Goal: Transaction & Acquisition: Obtain resource

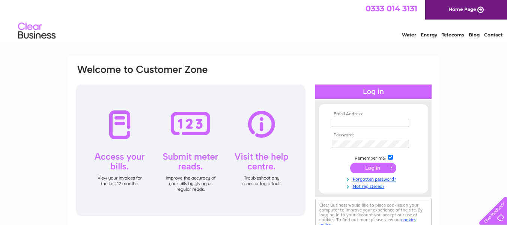
click at [355, 120] on input "text" at bounding box center [370, 123] width 77 height 8
type input "amy@dissironworks.co.uk"
click at [390, 159] on input "checkbox" at bounding box center [390, 157] width 5 height 5
checkbox input "false"
click at [385, 167] on input "submit" at bounding box center [373, 168] width 46 height 11
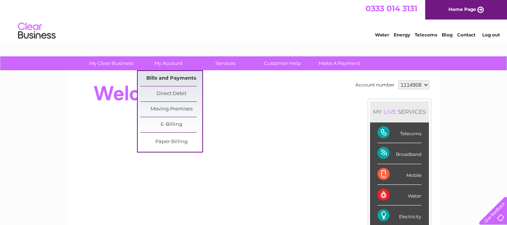
click at [164, 80] on link "Bills and Payments" at bounding box center [171, 78] width 62 height 15
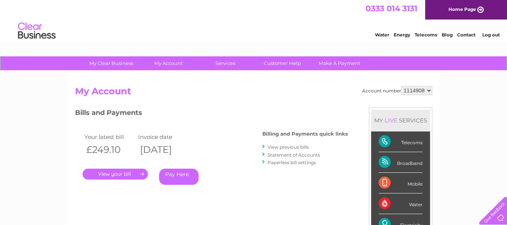
click at [118, 174] on link "." at bounding box center [115, 174] width 65 height 11
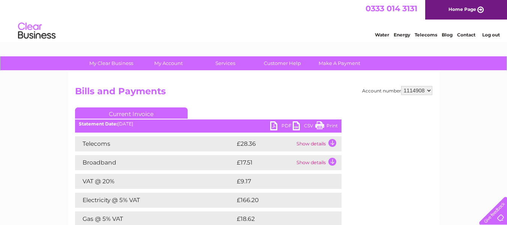
click at [278, 126] on link "PDF" at bounding box center [281, 126] width 23 height 11
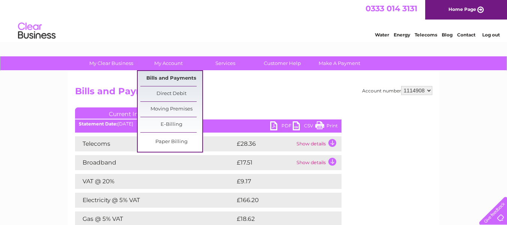
click at [174, 74] on link "Bills and Payments" at bounding box center [171, 78] width 62 height 15
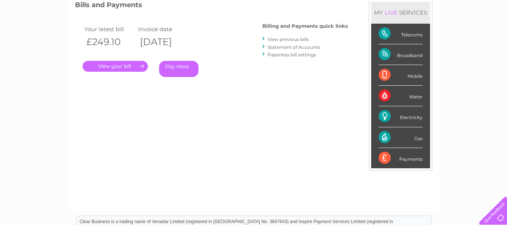
scroll to position [38, 0]
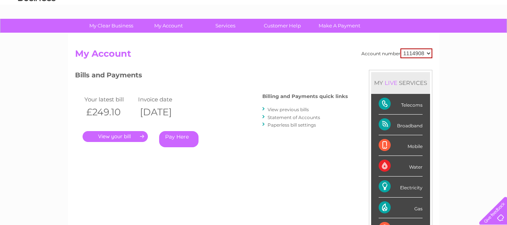
click at [92, 139] on link "." at bounding box center [115, 136] width 65 height 11
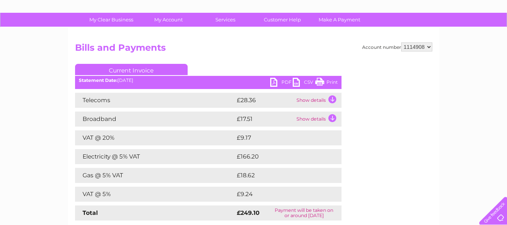
scroll to position [38, 0]
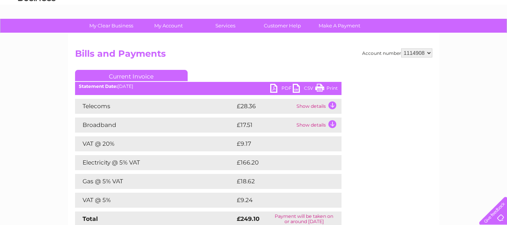
click at [154, 74] on link "Current Invoice" at bounding box center [131, 75] width 113 height 11
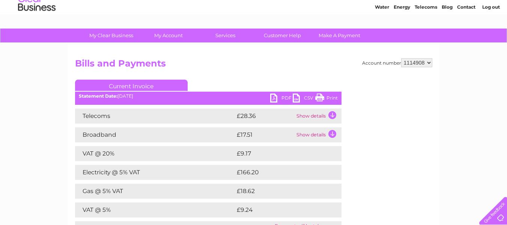
scroll to position [6, 0]
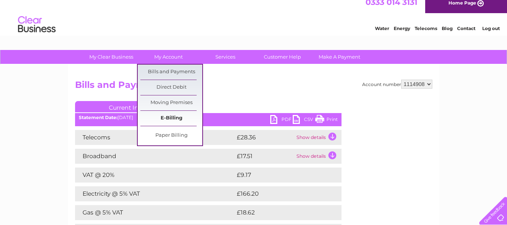
click at [176, 116] on link "E-Billing" at bounding box center [171, 118] width 62 height 15
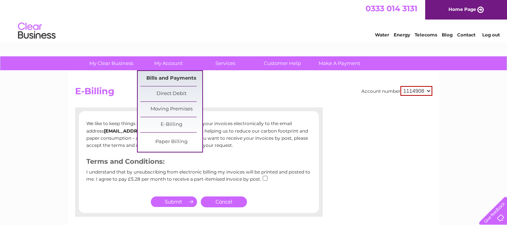
click at [158, 81] on link "Bills and Payments" at bounding box center [171, 78] width 62 height 15
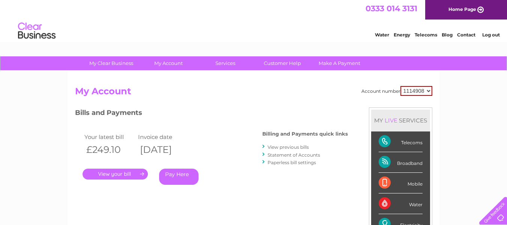
click at [291, 149] on link "View previous bills" at bounding box center [288, 147] width 41 height 6
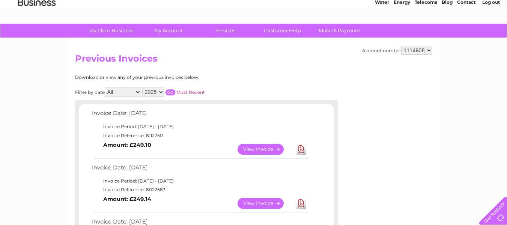
scroll to position [75, 0]
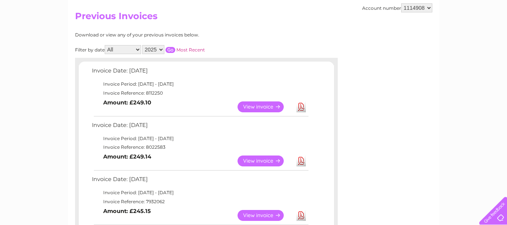
click at [302, 161] on link "Download" at bounding box center [301, 160] width 9 height 11
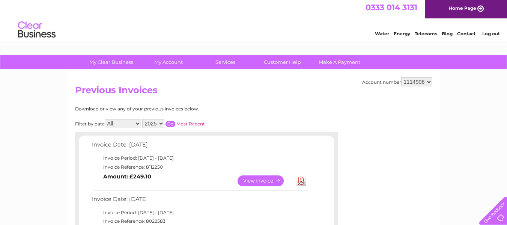
scroll to position [0, 0]
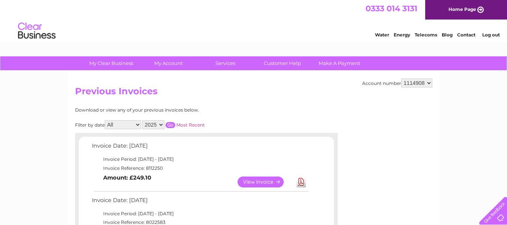
click at [496, 33] on link "Log out" at bounding box center [491, 35] width 18 height 6
